Goal: Task Accomplishment & Management: Manage account settings

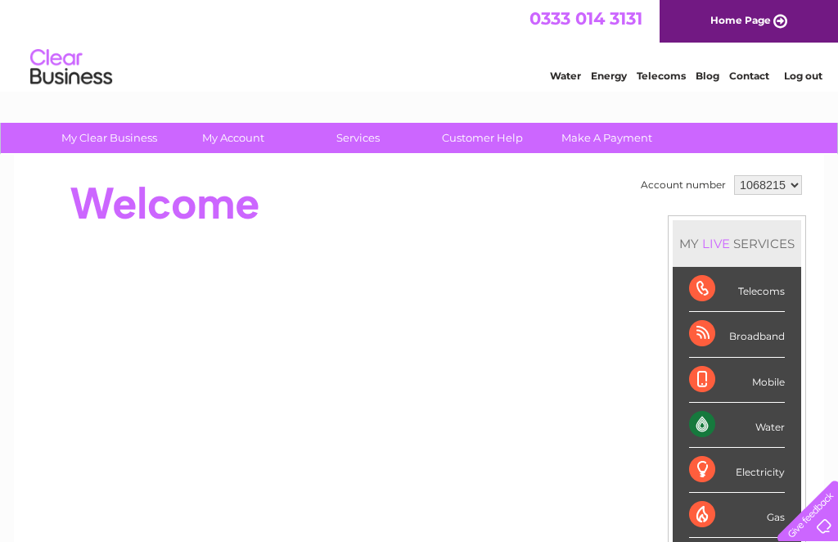
click at [756, 410] on div "Water" at bounding box center [737, 425] width 96 height 45
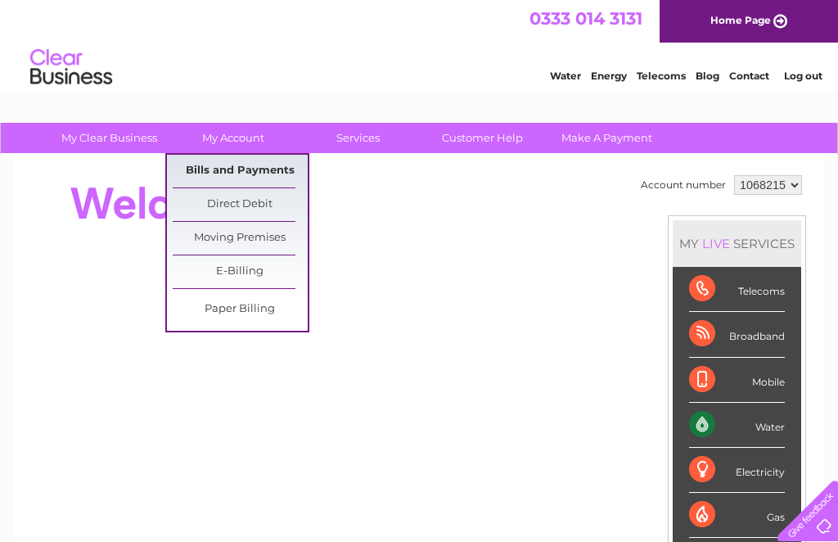
click at [268, 185] on link "Bills and Payments" at bounding box center [240, 171] width 135 height 33
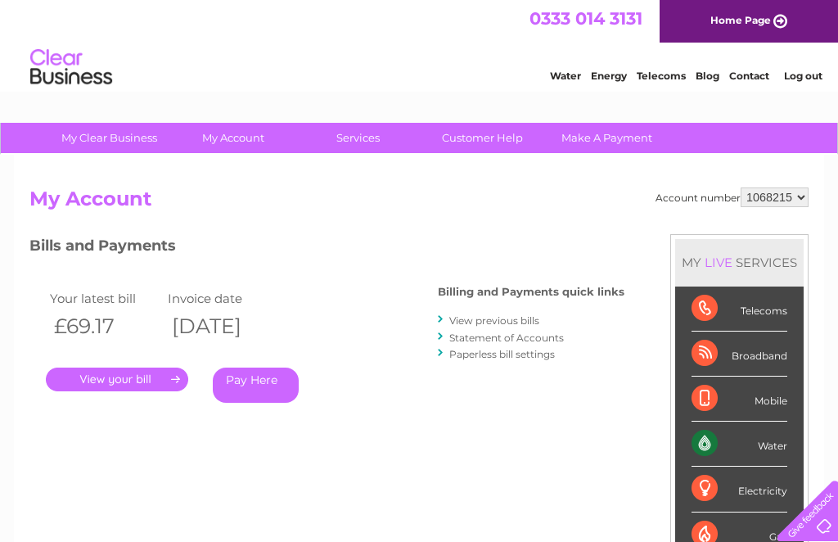
click at [803, 193] on select "1068215 1111318" at bounding box center [775, 197] width 68 height 20
select select "1111318"
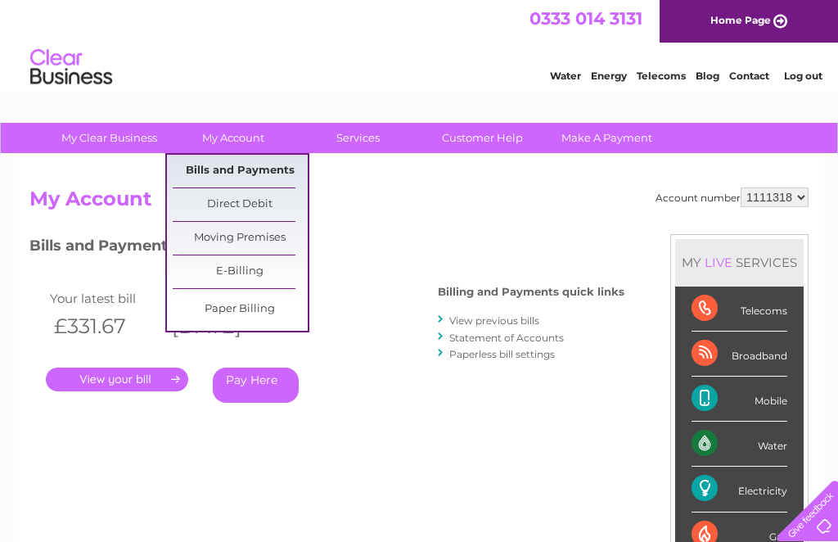
click at [259, 162] on link "Bills and Payments" at bounding box center [240, 171] width 135 height 33
click at [259, 170] on link "Bills and Payments" at bounding box center [240, 171] width 135 height 33
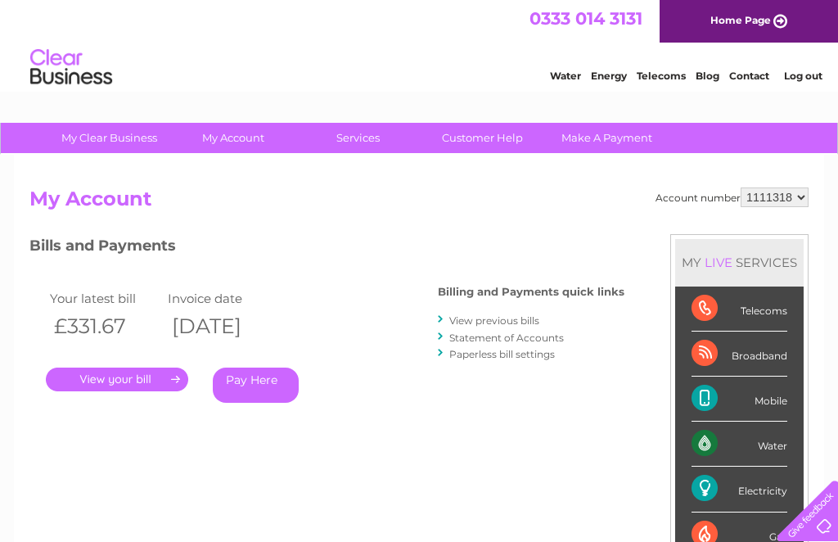
click at [145, 372] on link "." at bounding box center [117, 379] width 142 height 24
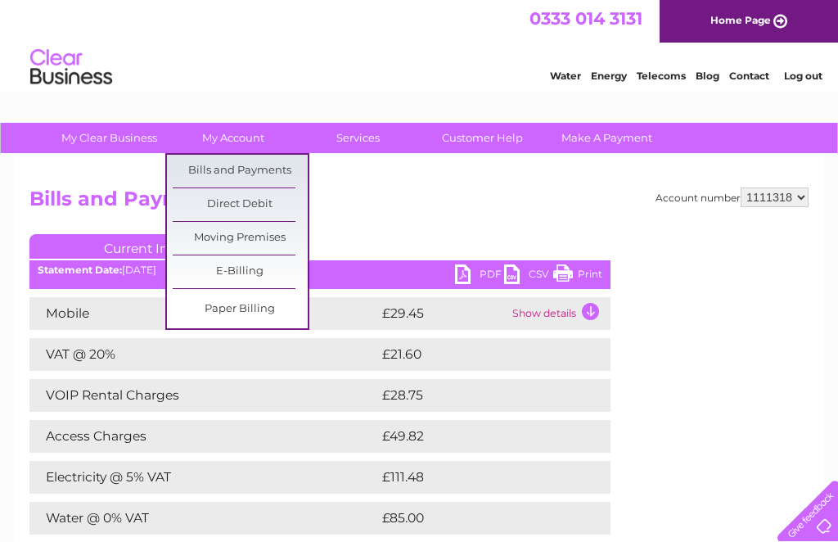
click at [371, 200] on h2 "Bills and Payments" at bounding box center [418, 202] width 779 height 31
